Goal: Information Seeking & Learning: Learn about a topic

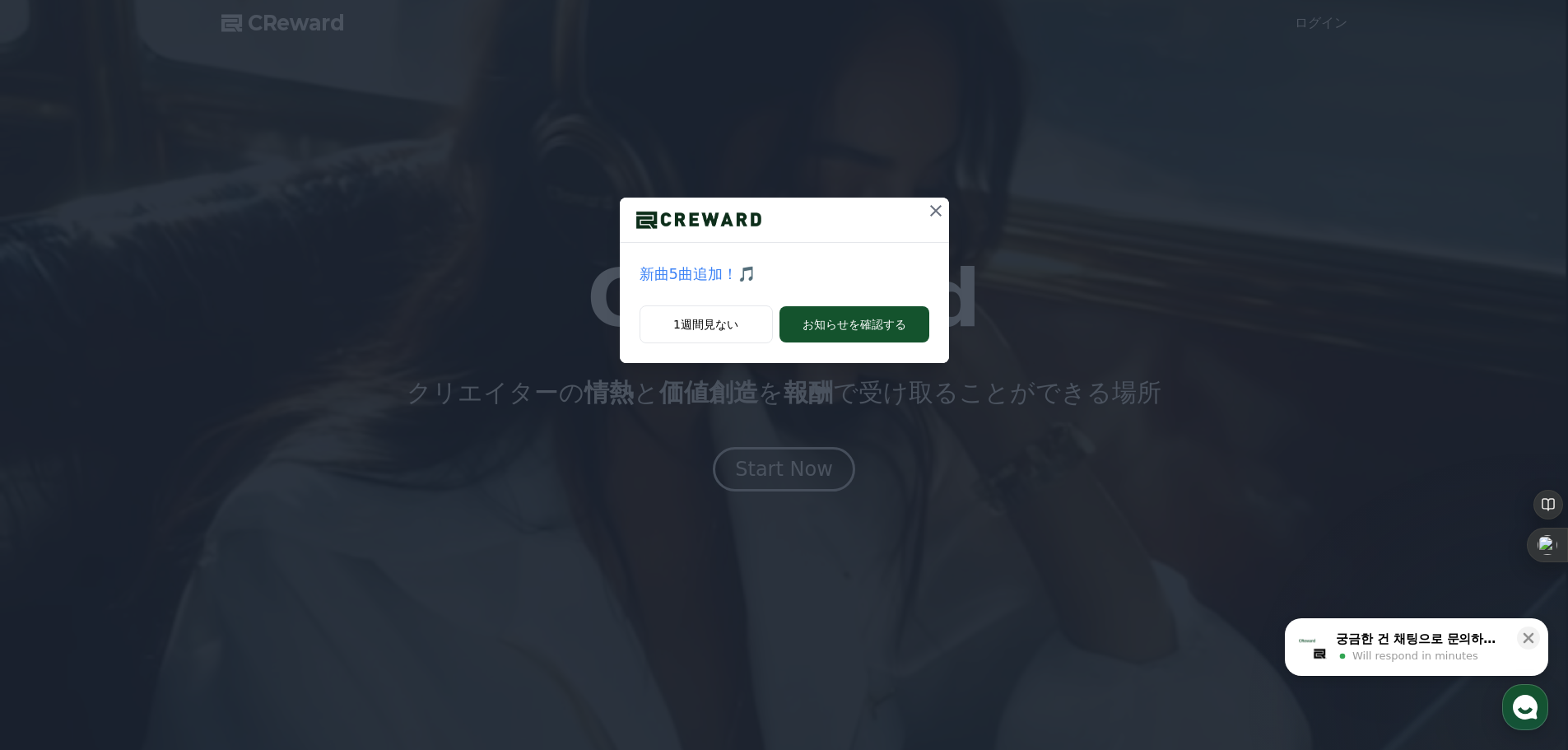
click at [944, 221] on icon at bounding box center [935, 211] width 19 height 19
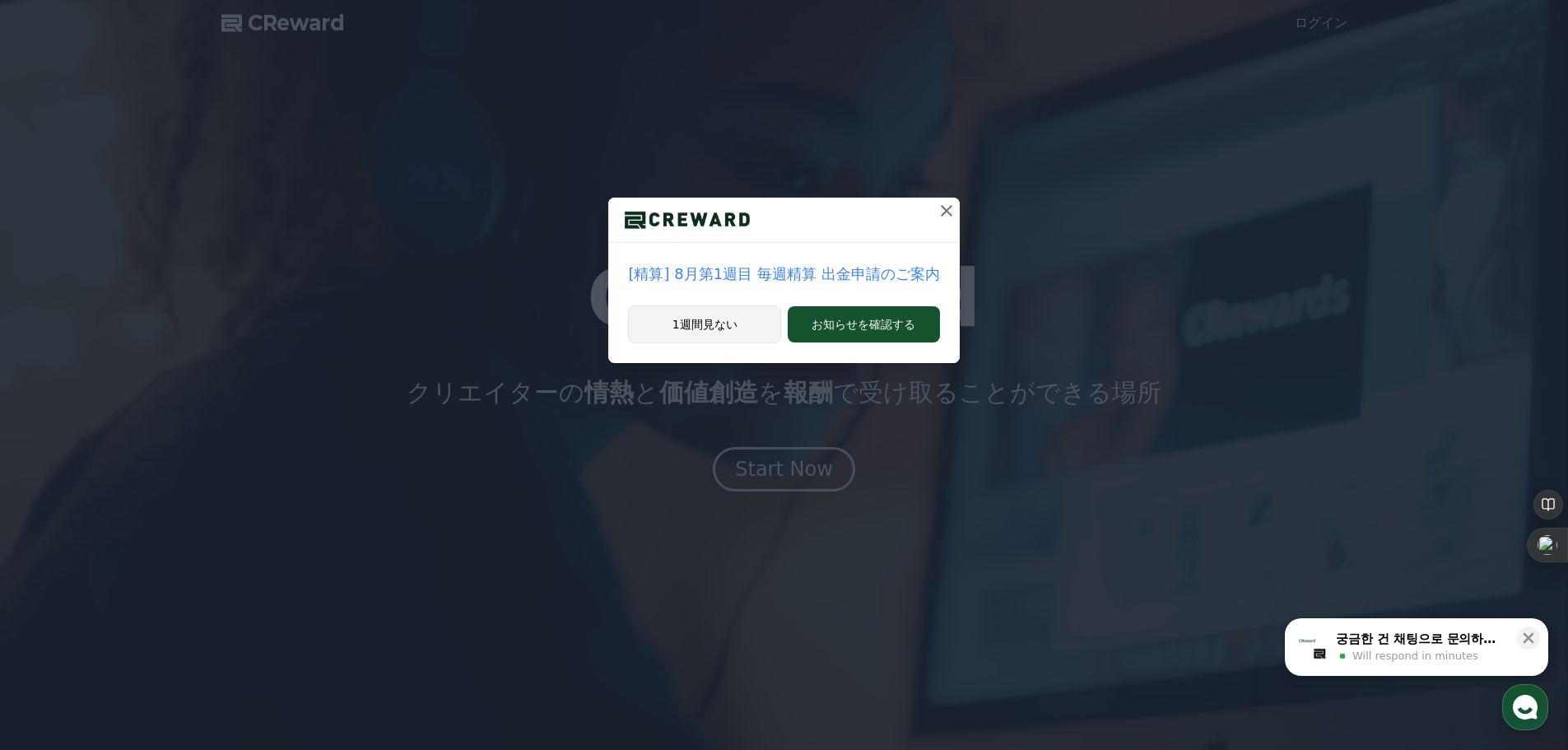
click at [672, 343] on button "1週間見ない" at bounding box center [705, 324] width 153 height 38
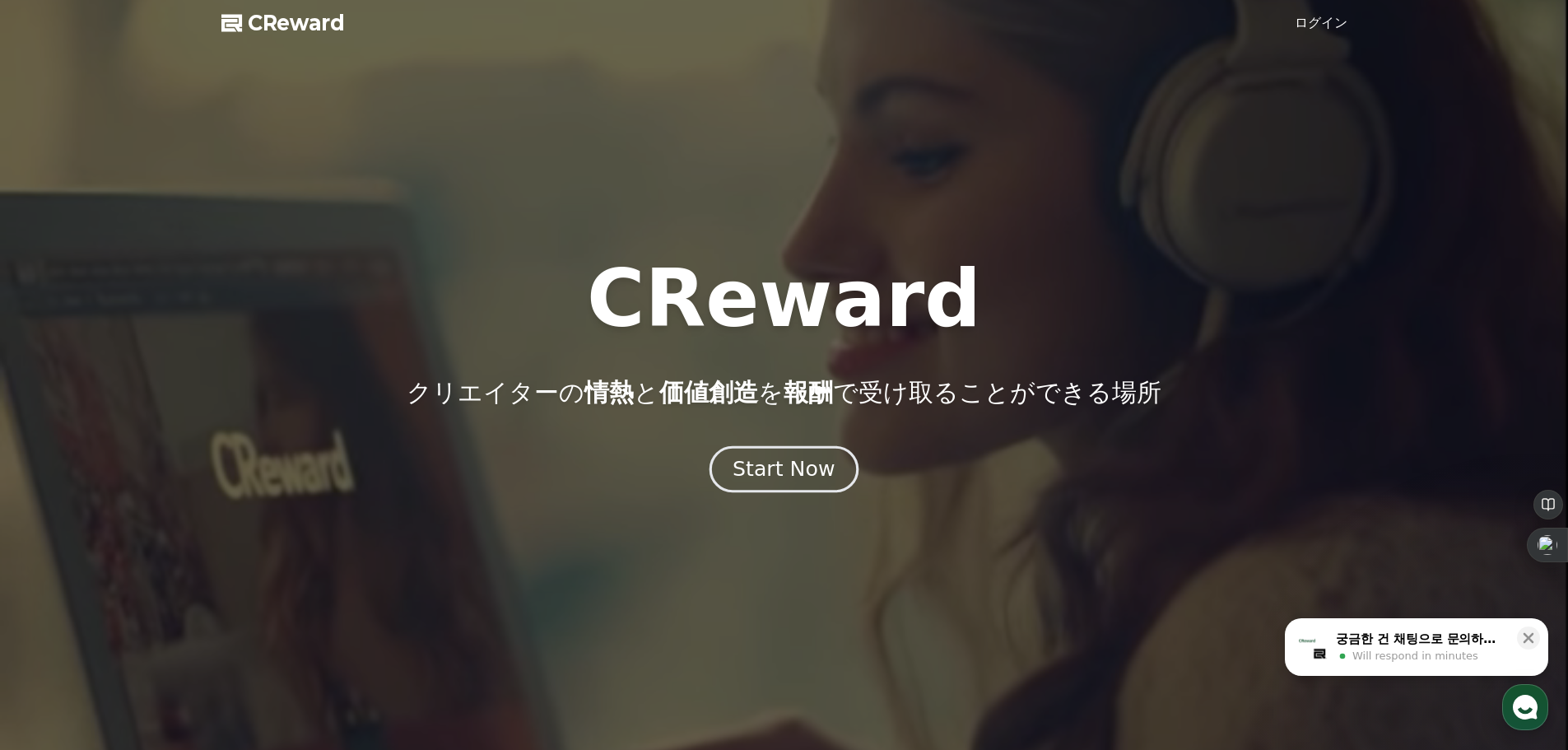
click at [767, 483] on div "Start Now" at bounding box center [783, 469] width 102 height 28
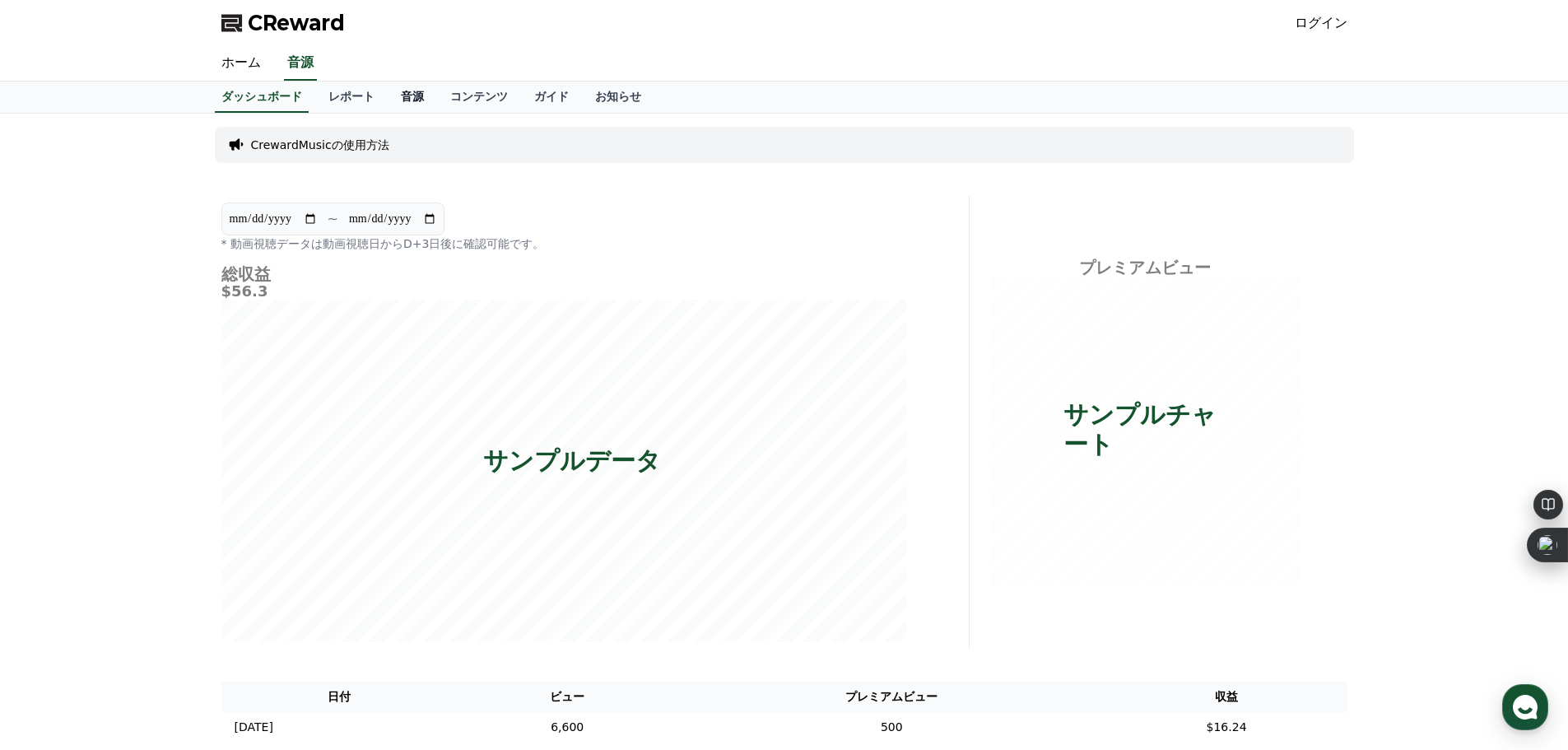
click at [410, 113] on link "音源" at bounding box center [412, 97] width 50 height 31
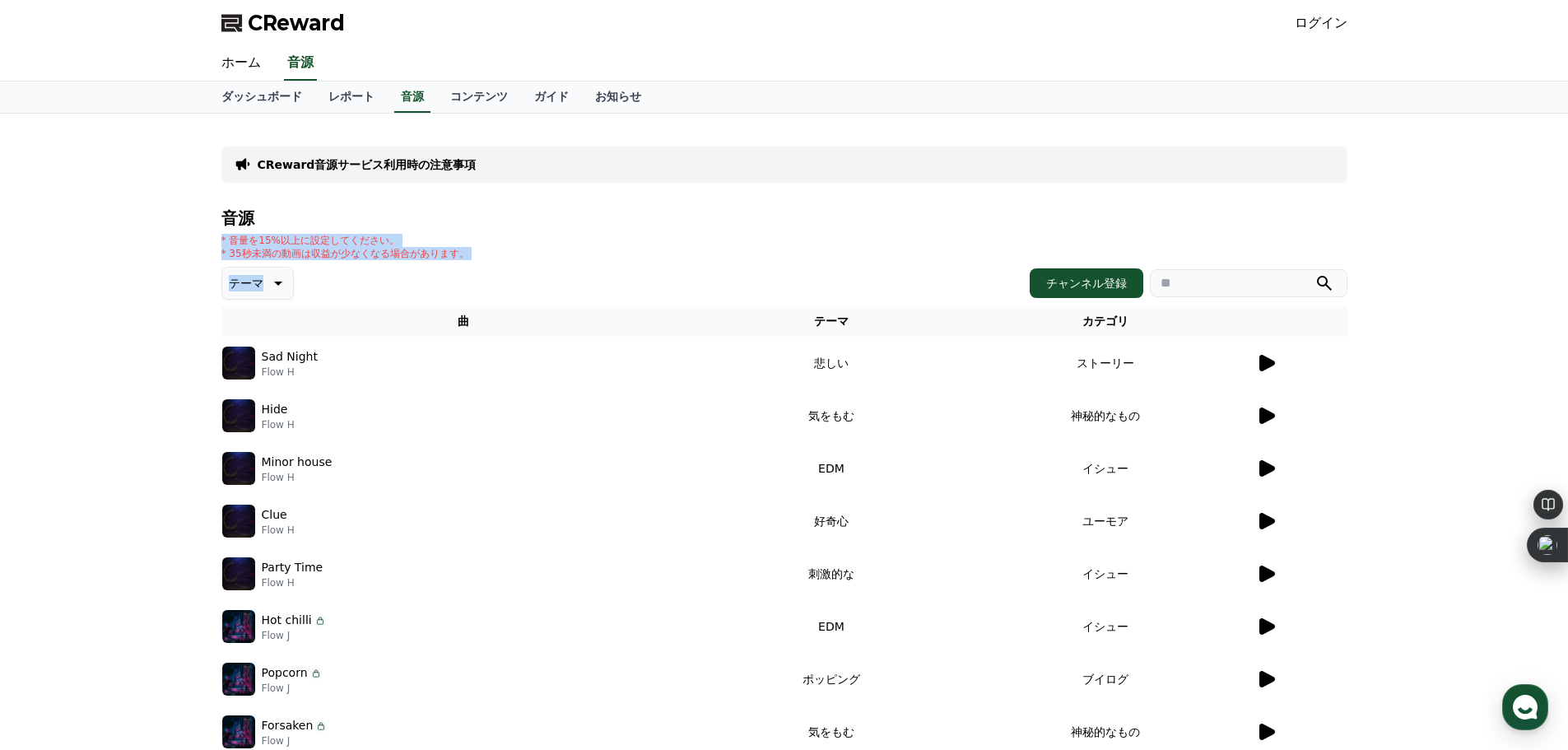
drag, startPoint x: 224, startPoint y: 305, endPoint x: 510, endPoint y: 325, distance: 286.7
click at [510, 325] on div "音源 * 音量を15%以上に設定してください。 * 35秒未満の動画は収益が少なくなる場合があります。 テーマ チャンネル登録 曲 テーマ カテゴリ Sad …" at bounding box center [784, 553] width 1125 height 688
click at [602, 260] on div "* 音量を15%以上に設定してください。 * 35秒未満の動画は収益が少なくなる場合があります。" at bounding box center [784, 247] width 1125 height 26
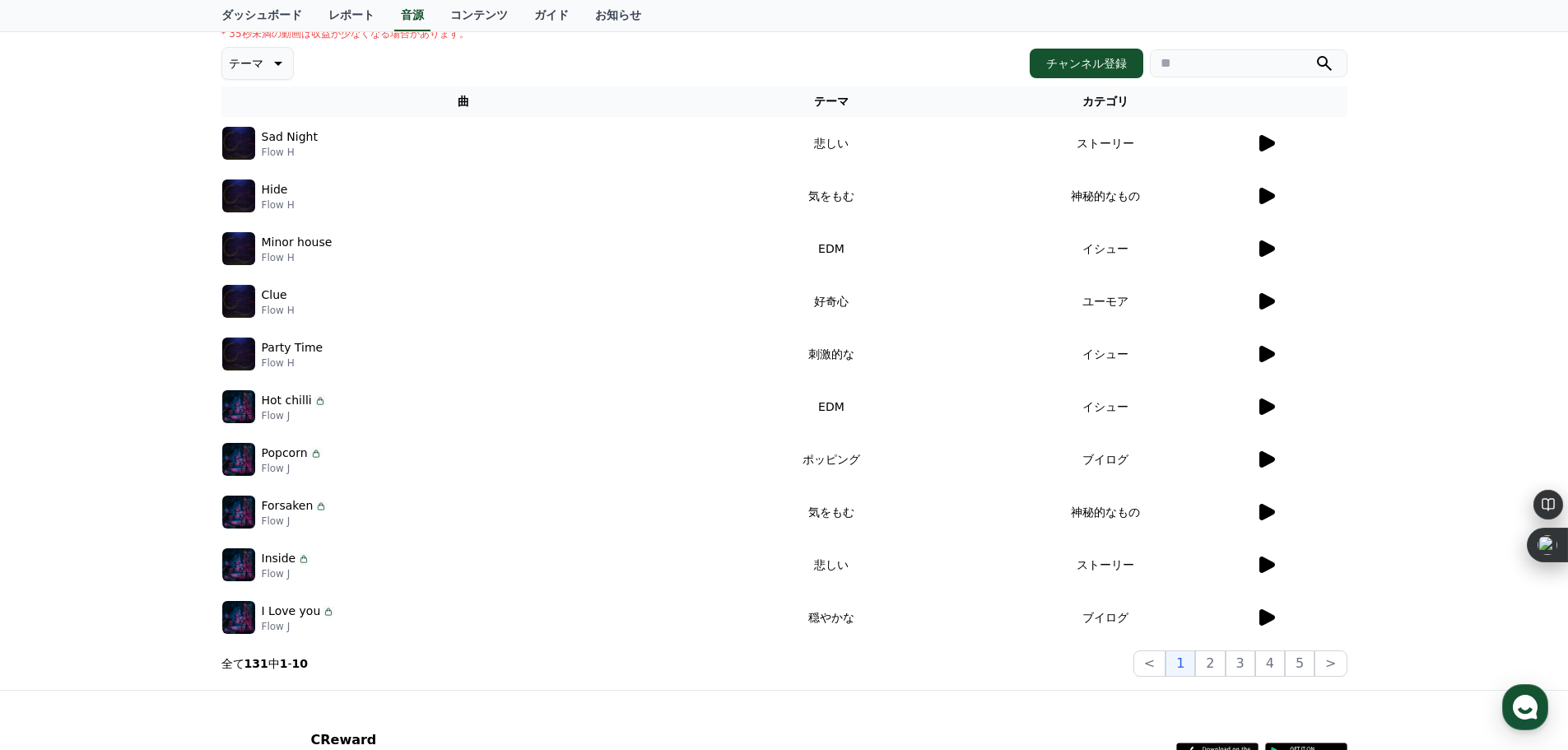
click at [1259, 152] on icon at bounding box center [1267, 143] width 16 height 17
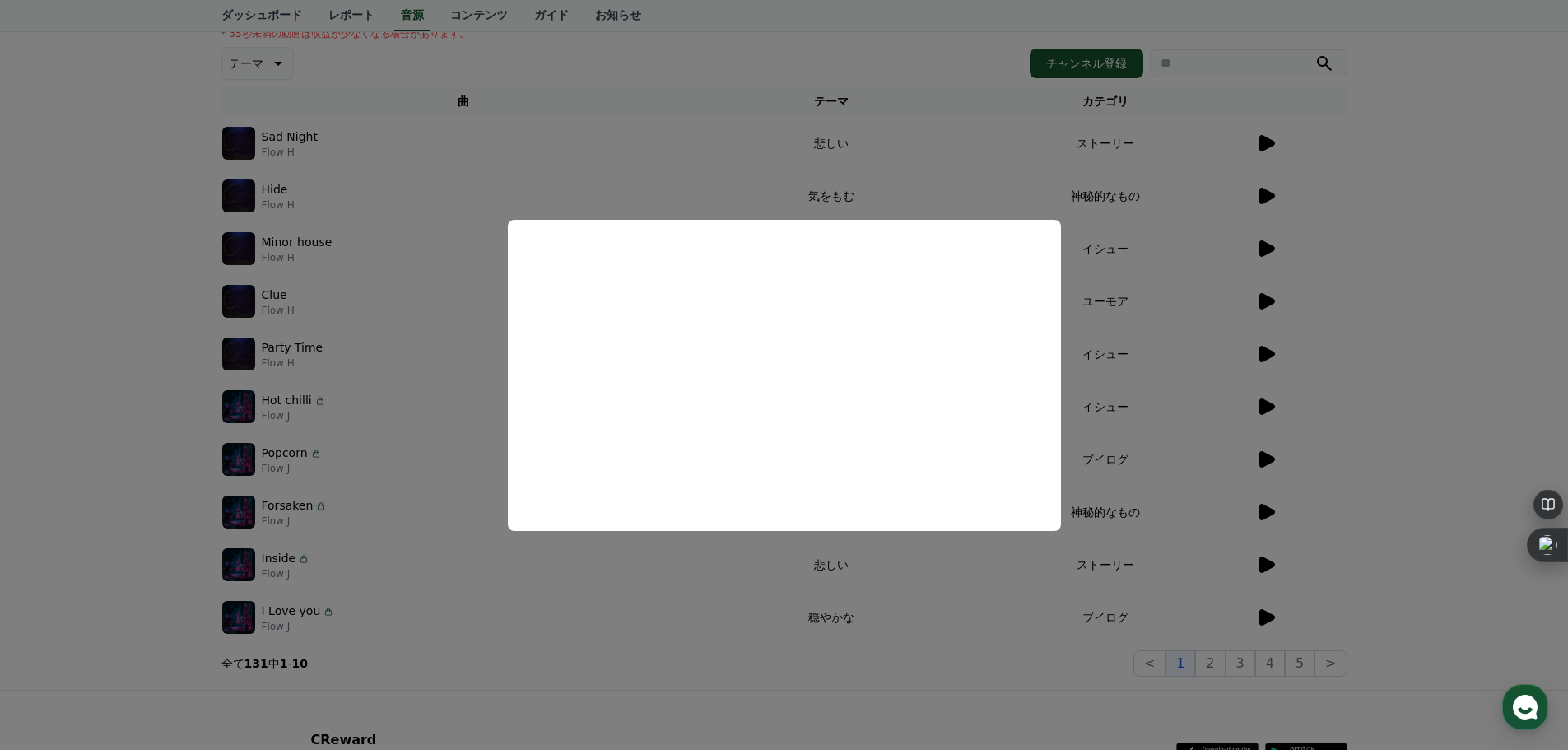
click at [1233, 290] on button "close modal" at bounding box center [784, 375] width 1568 height 750
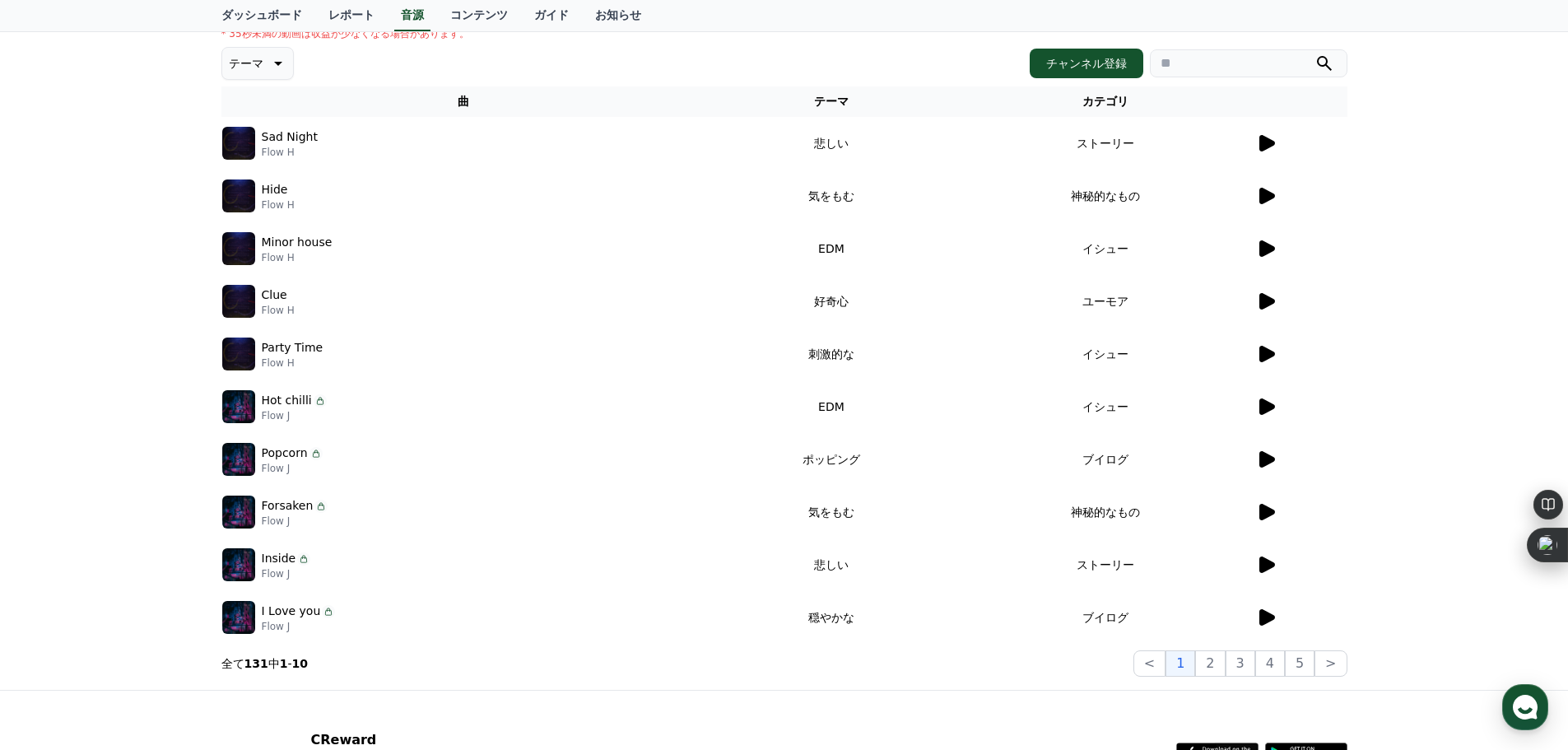
click at [1255, 206] on icon at bounding box center [1265, 196] width 19 height 19
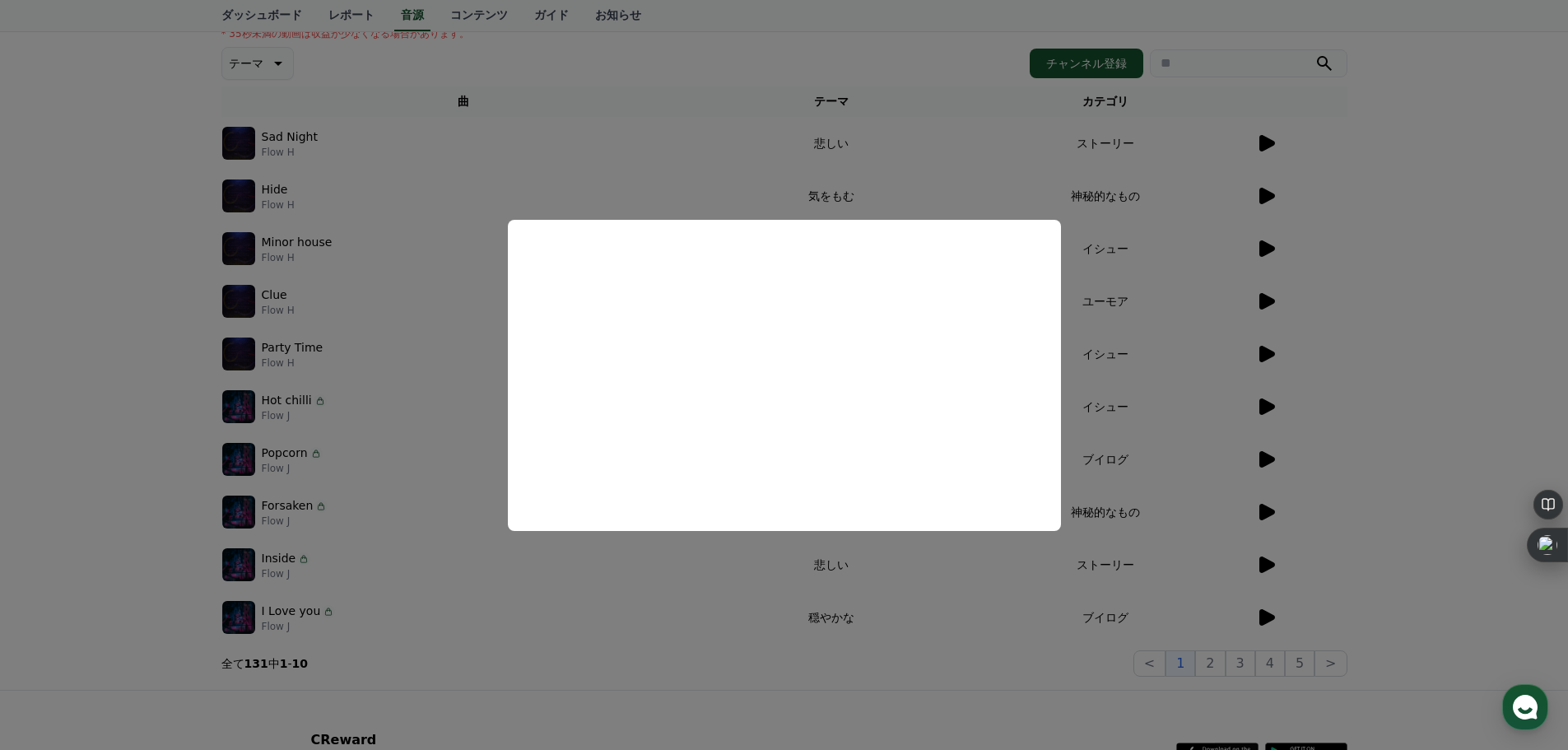
click at [1222, 335] on button "close modal" at bounding box center [784, 375] width 1568 height 750
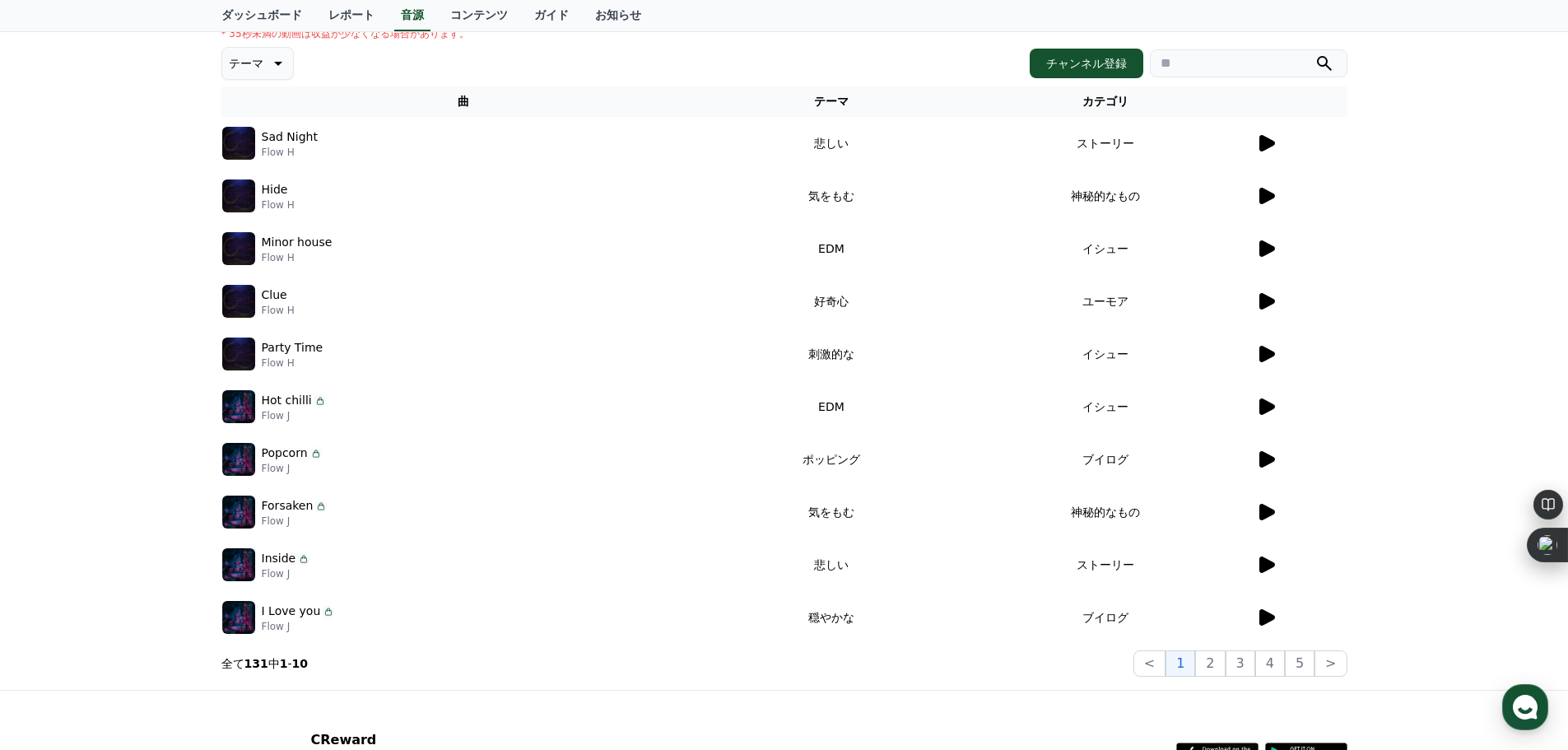
click at [254, 265] on img at bounding box center [239, 249] width 33 height 33
click at [1259, 256] on icon at bounding box center [1267, 248] width 16 height 17
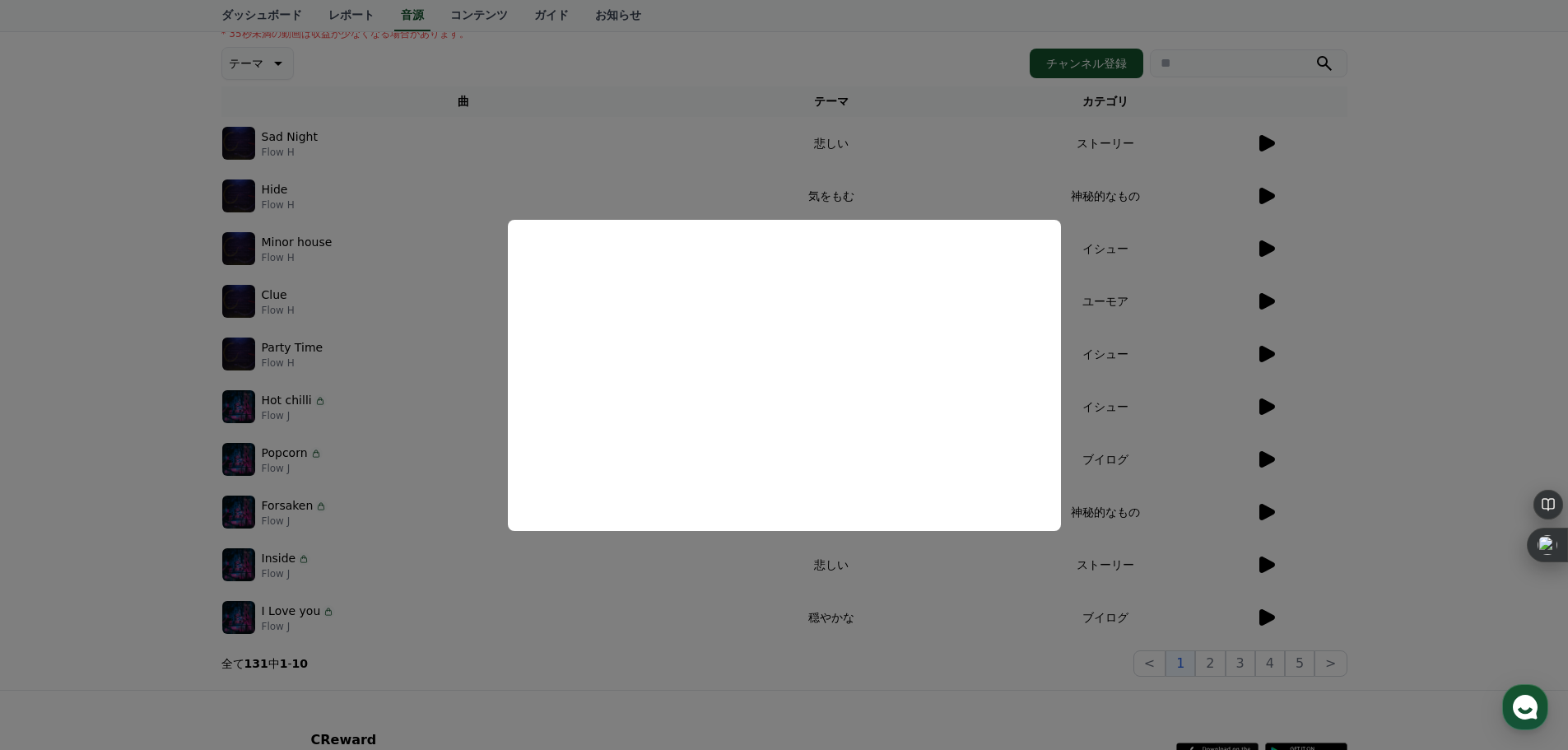
click at [1221, 412] on button "close modal" at bounding box center [784, 375] width 1568 height 750
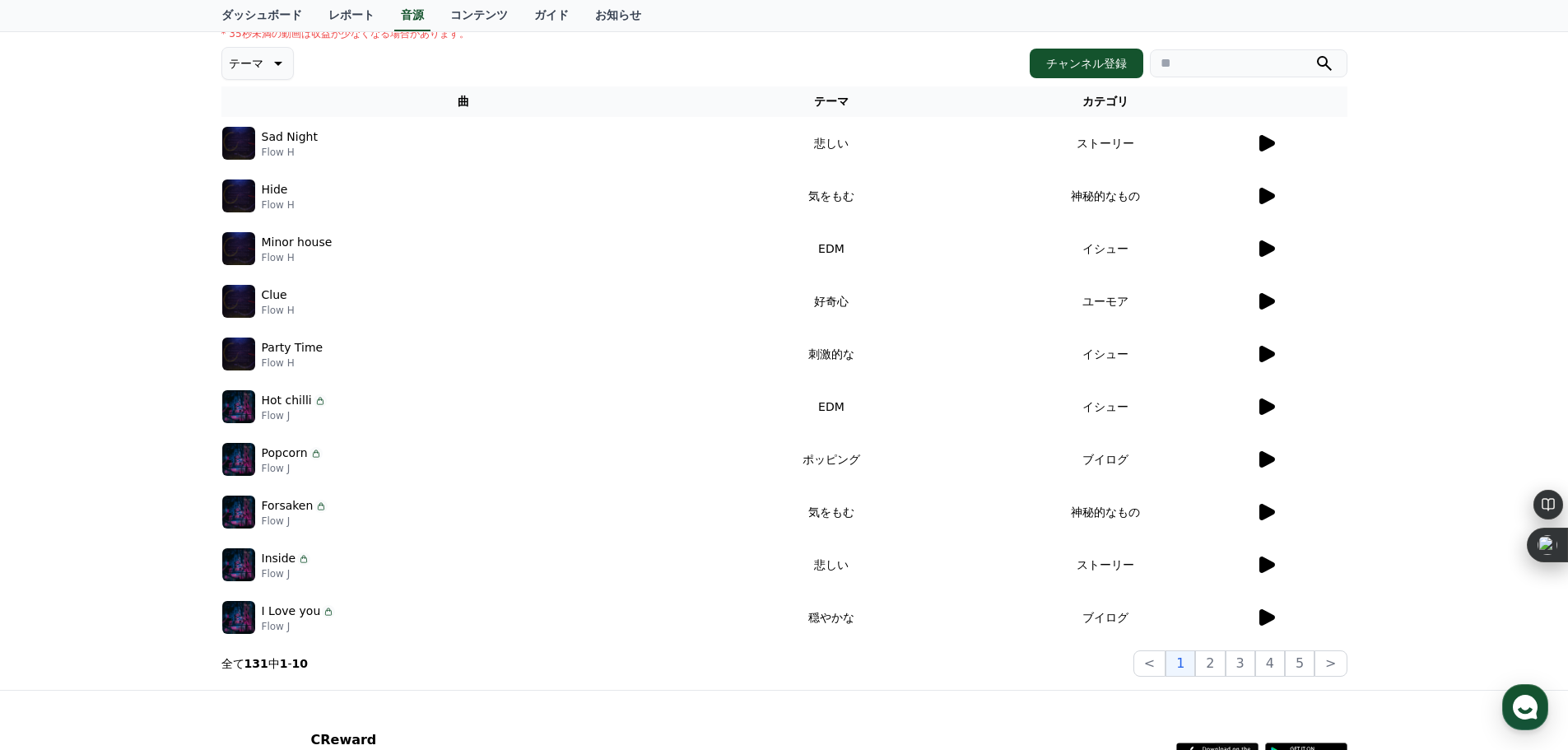
click at [1259, 310] on icon at bounding box center [1267, 301] width 16 height 17
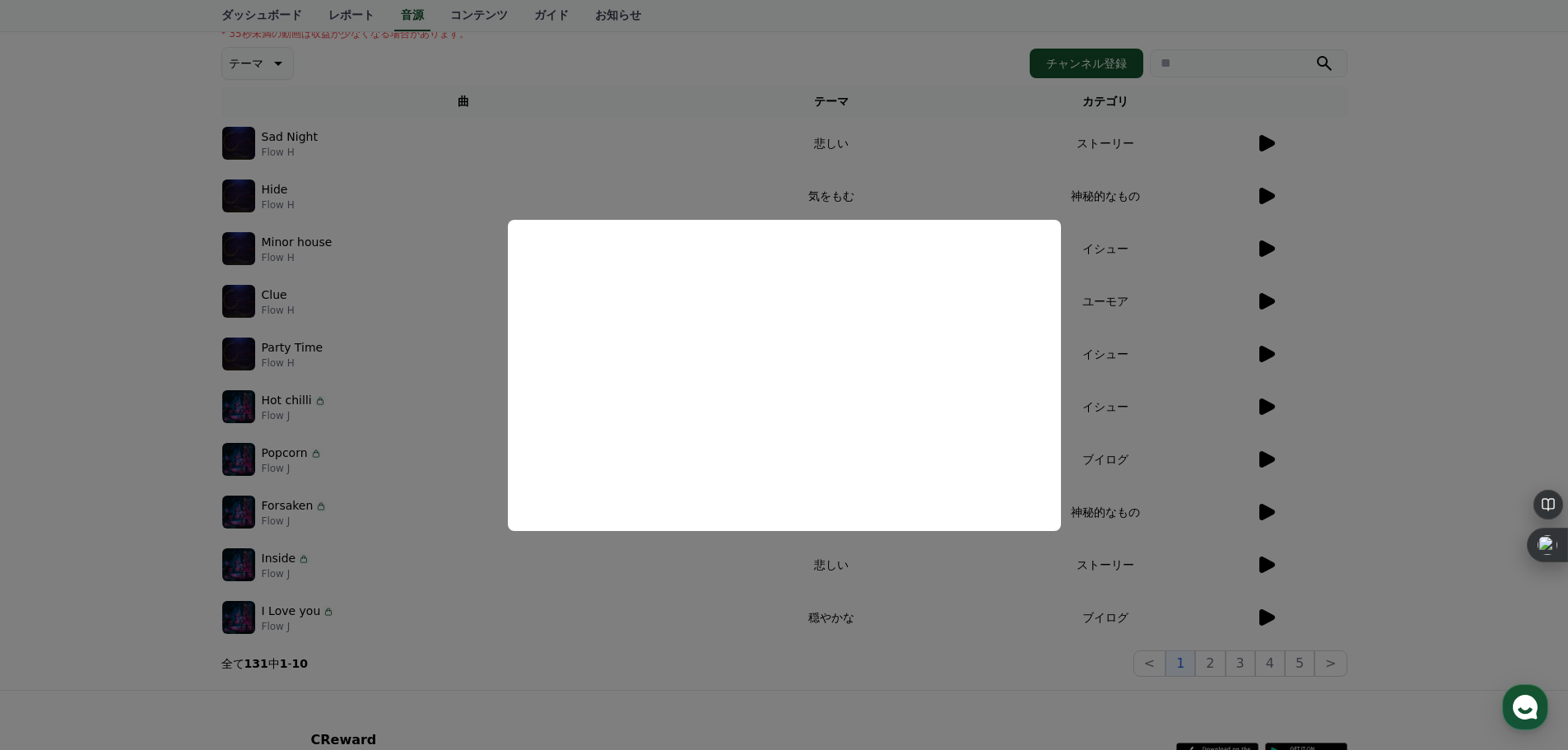
click at [1240, 485] on button "close modal" at bounding box center [784, 375] width 1568 height 750
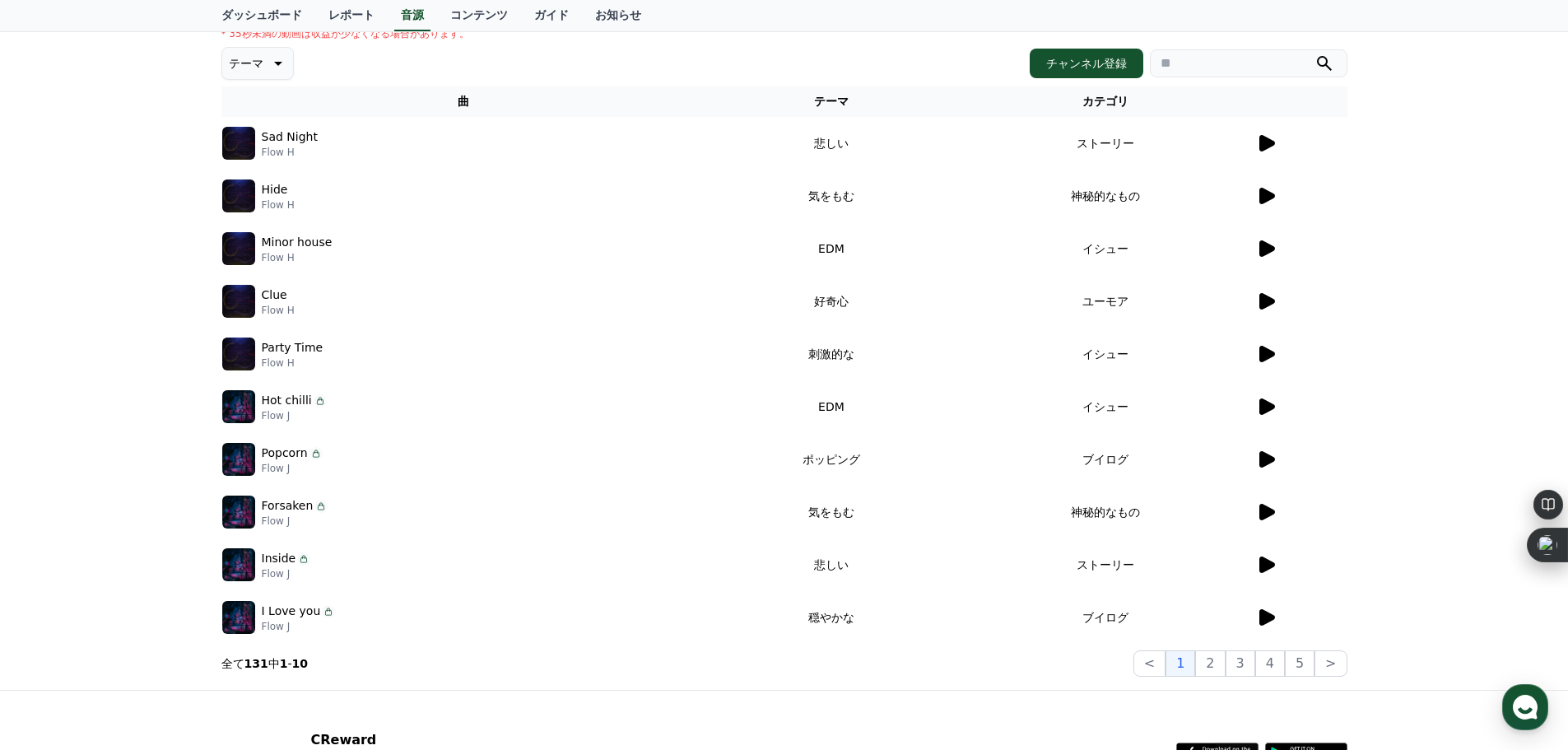
click at [1255, 364] on icon at bounding box center [1265, 354] width 19 height 19
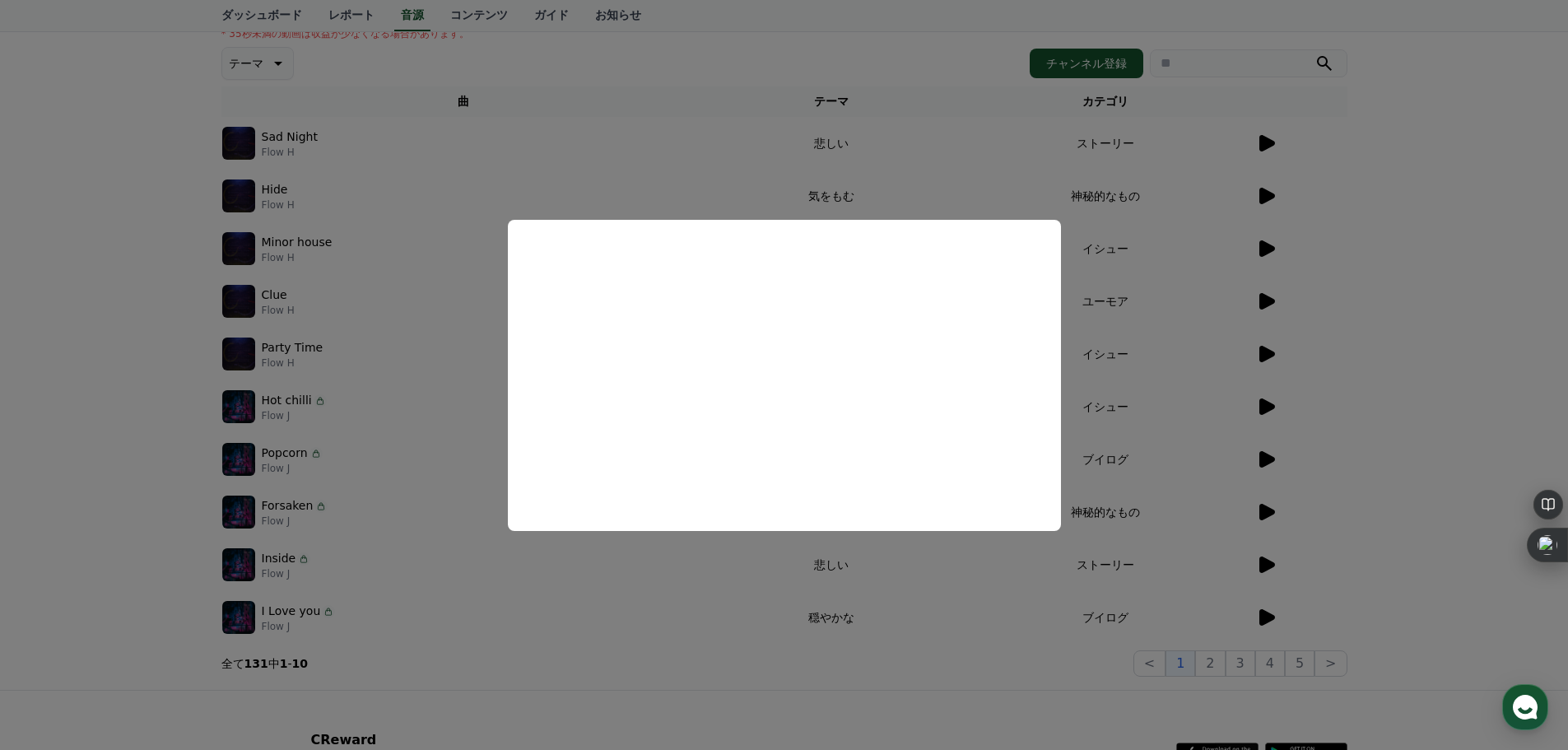
scroll to position [439, 0]
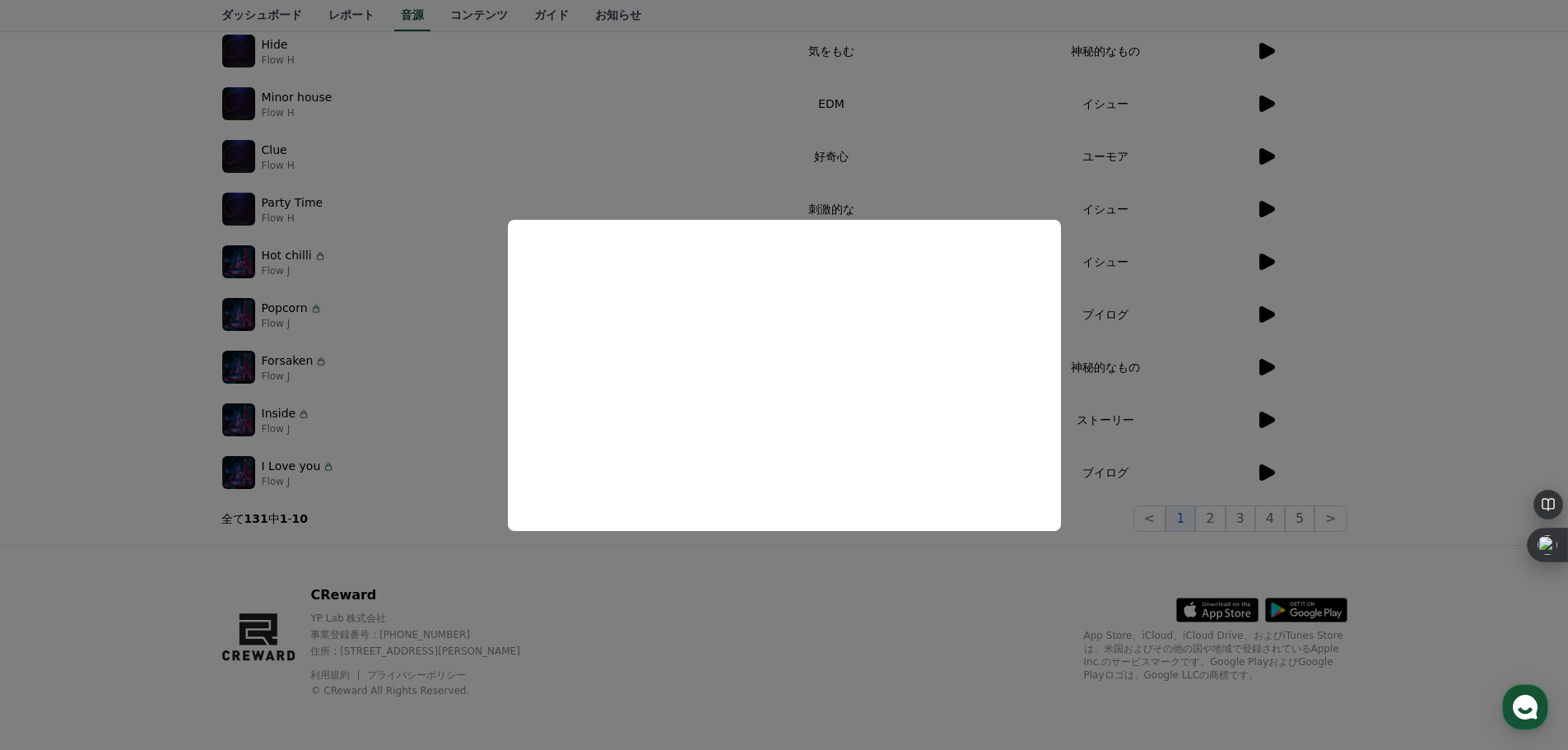
click at [1146, 351] on button "close modal" at bounding box center [784, 375] width 1568 height 750
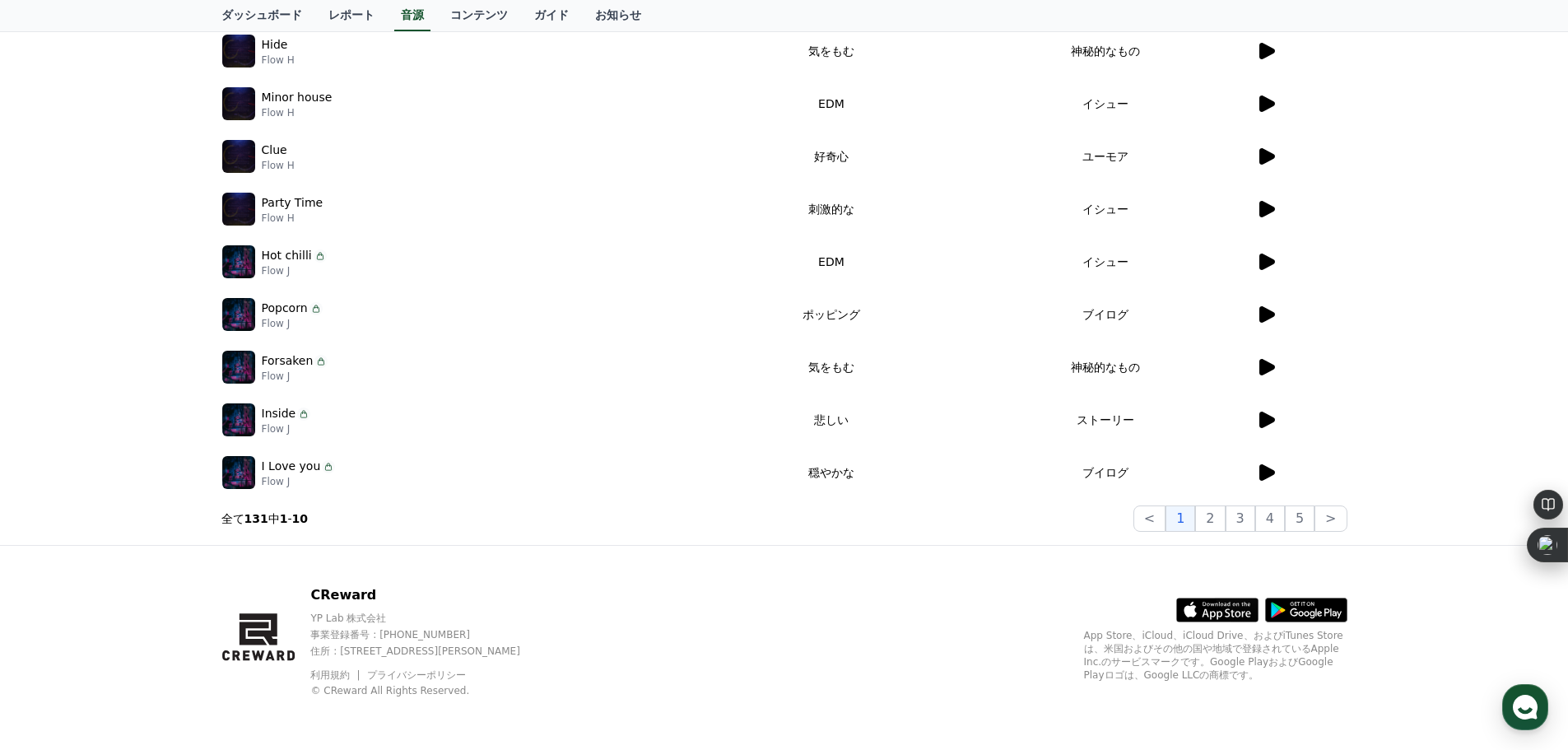
click at [1255, 377] on icon at bounding box center [1265, 367] width 19 height 19
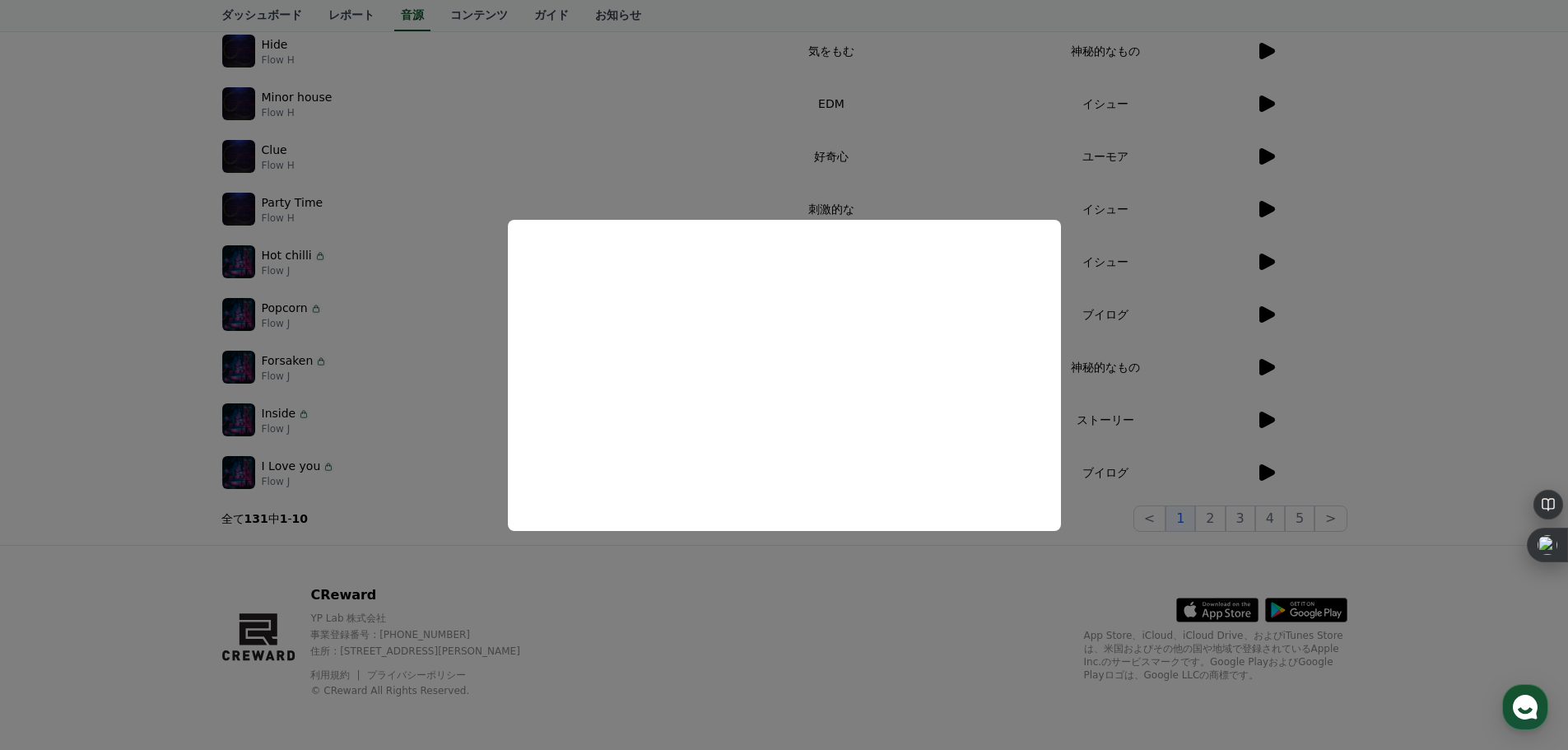
click at [1190, 416] on button "close modal" at bounding box center [784, 375] width 1568 height 750
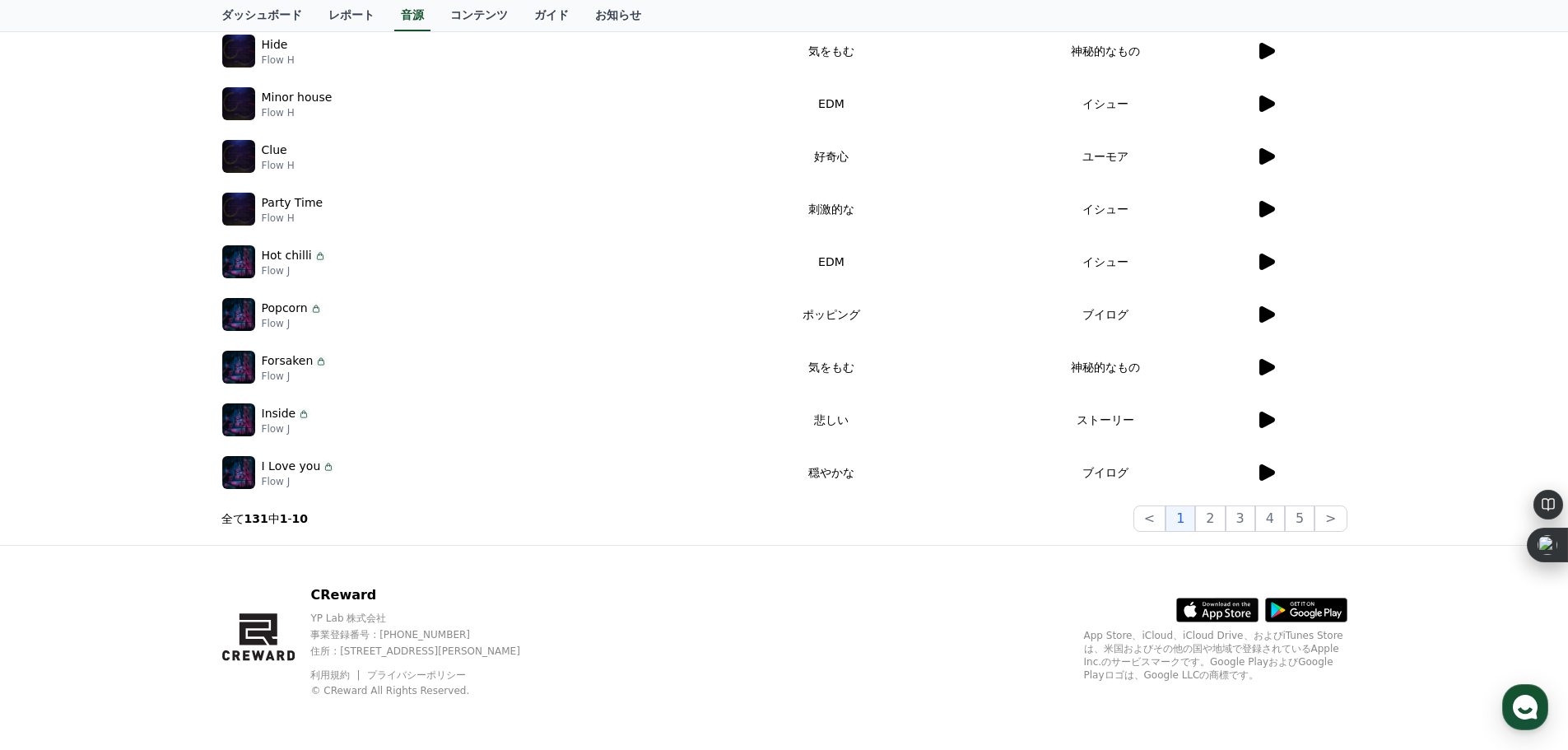
click at [1259, 481] on icon at bounding box center [1267, 472] width 16 height 17
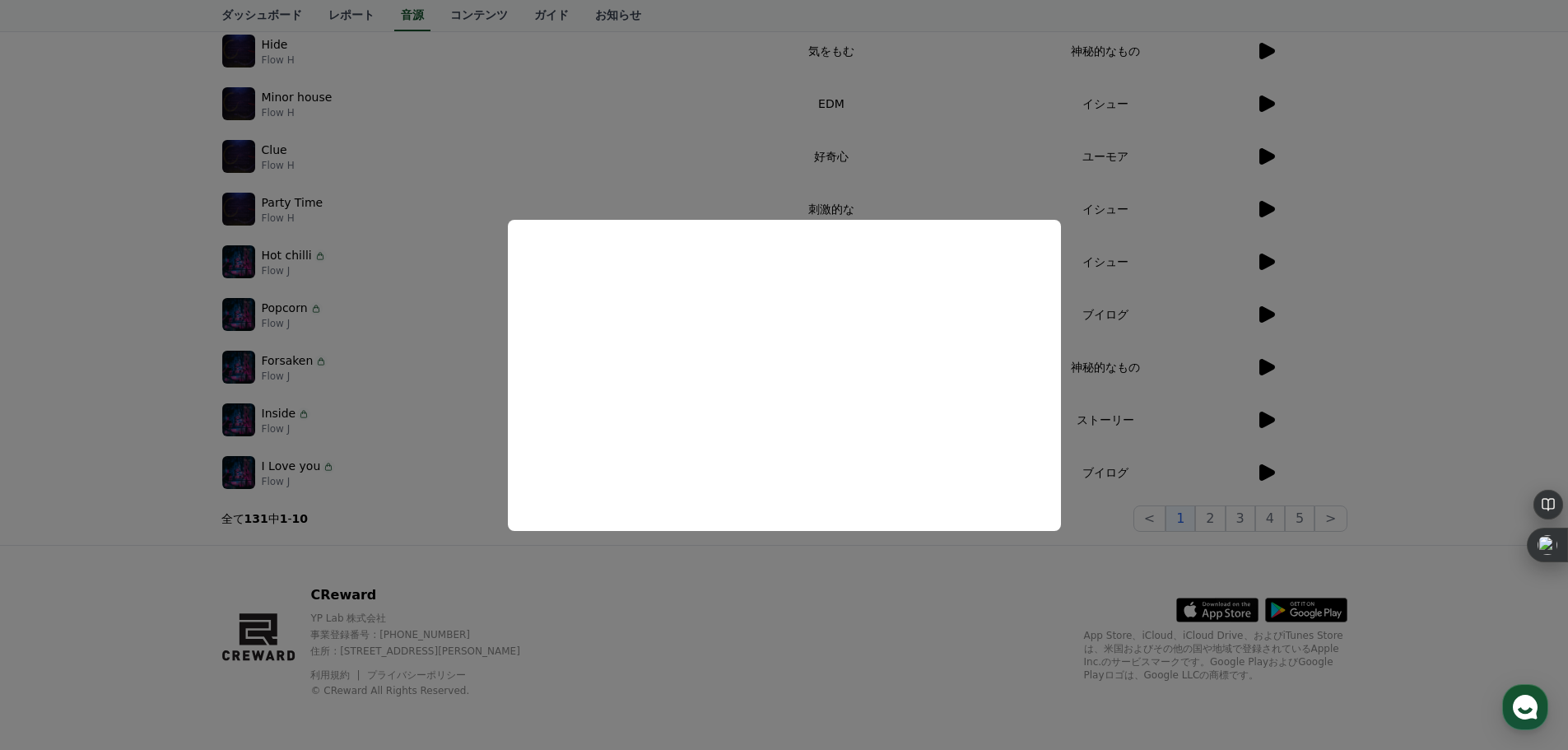
click at [651, 129] on button "close modal" at bounding box center [784, 375] width 1568 height 750
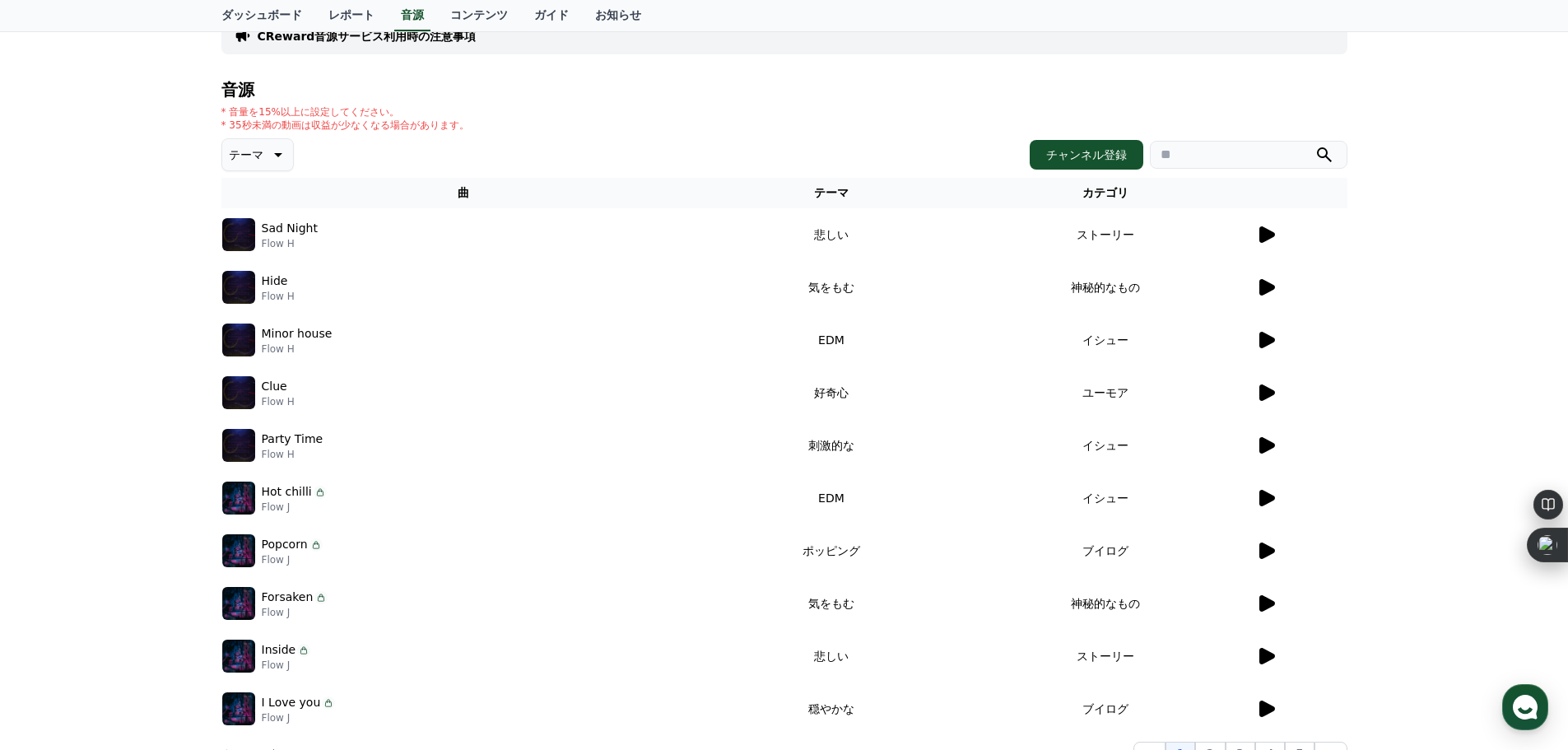
scroll to position [0, 0]
